Goal: Information Seeking & Learning: Learn about a topic

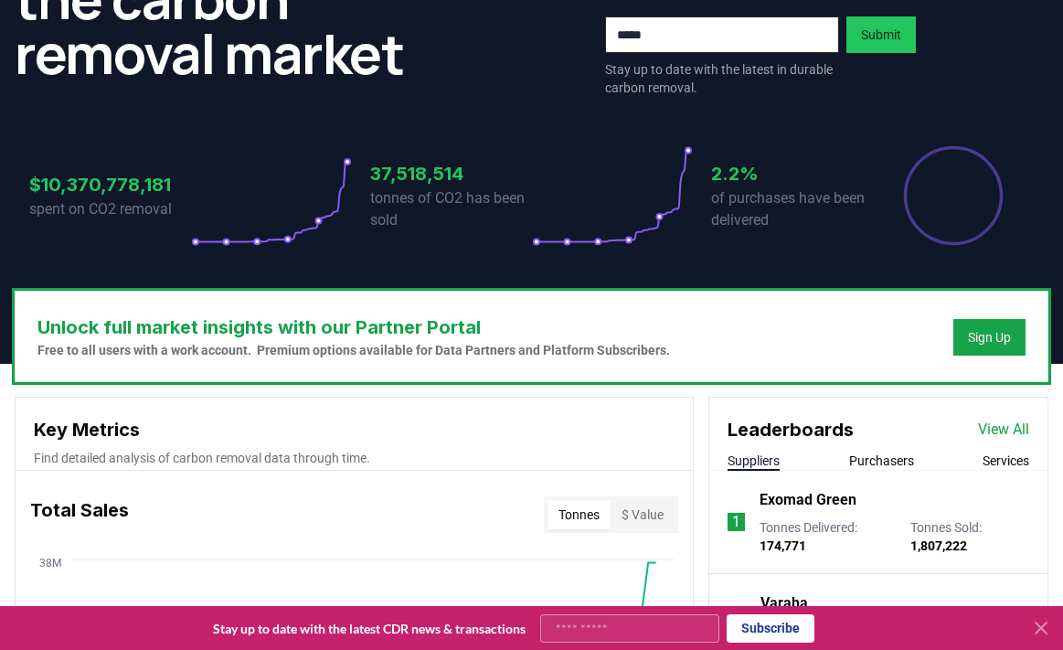
scroll to position [457, 0]
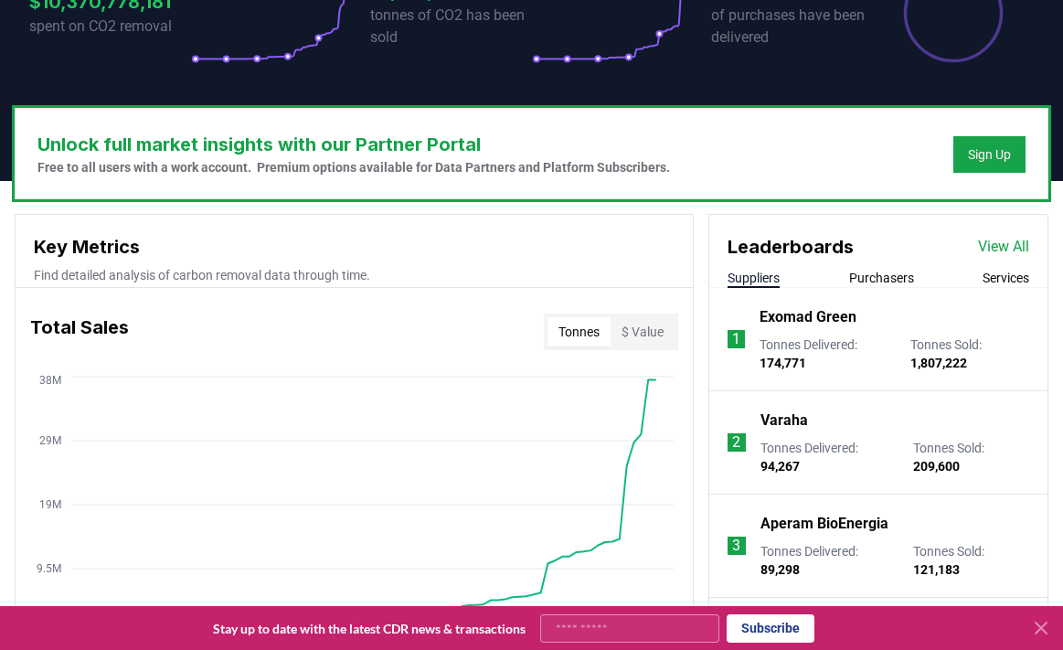
click at [995, 236] on link "View All" at bounding box center [1003, 247] width 51 height 22
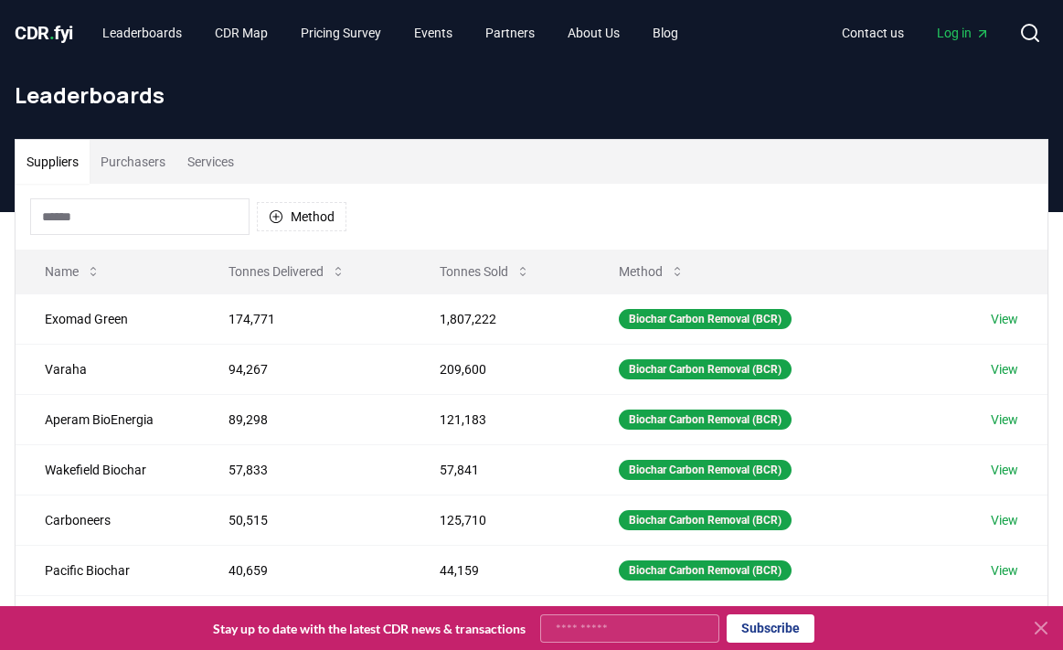
click at [133, 156] on button "Purchasers" at bounding box center [133, 162] width 87 height 44
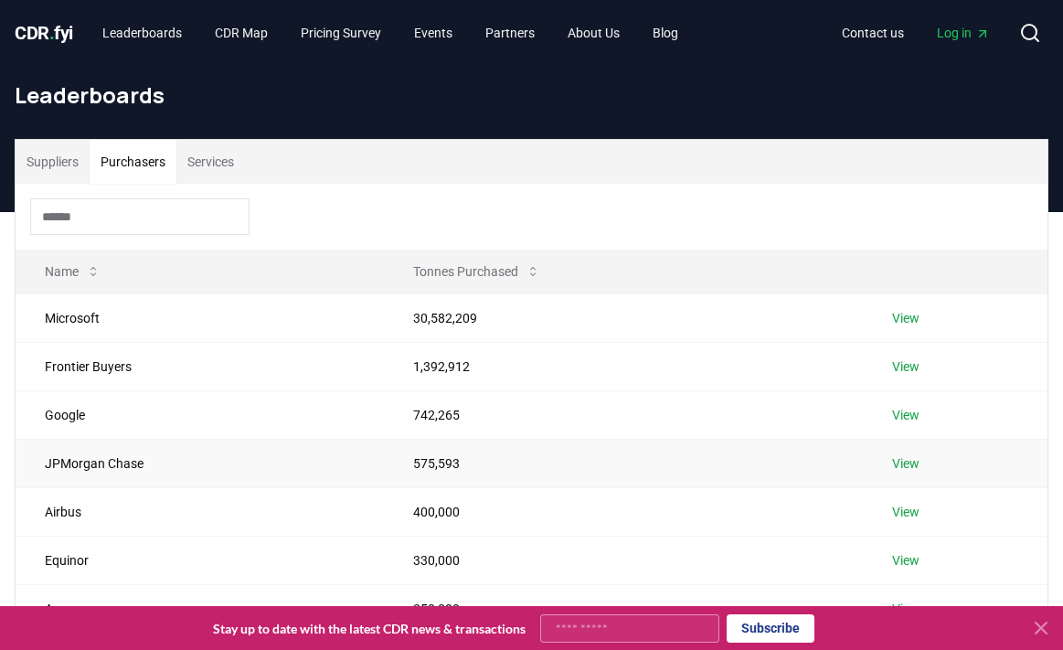
click at [897, 460] on link "View" at bounding box center [905, 463] width 27 height 18
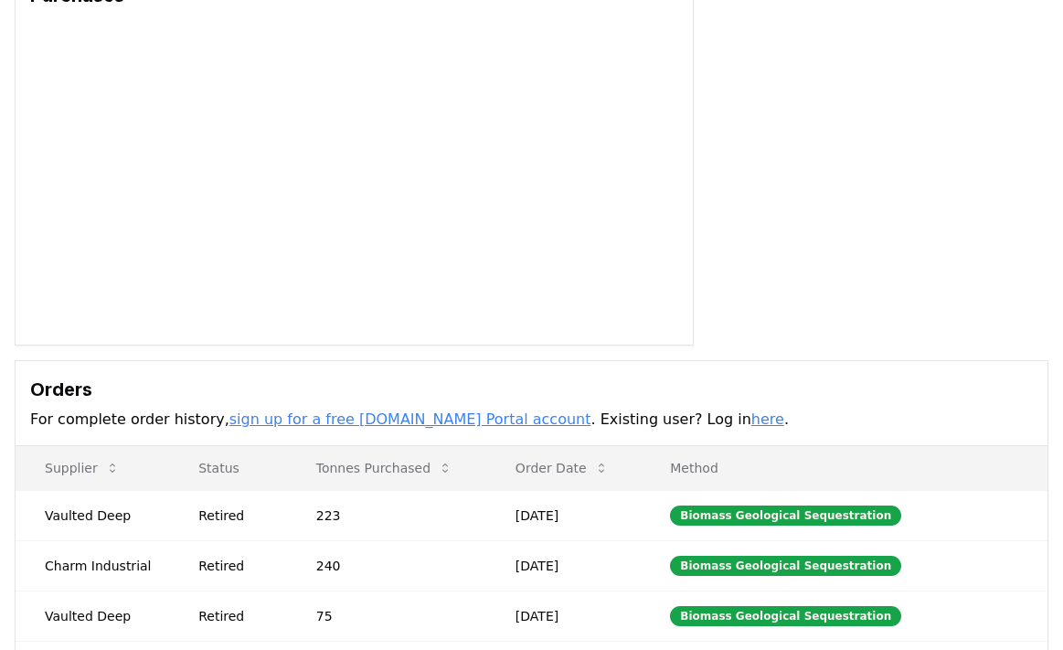
scroll to position [365, 0]
